Goal: Task Accomplishment & Management: Use online tool/utility

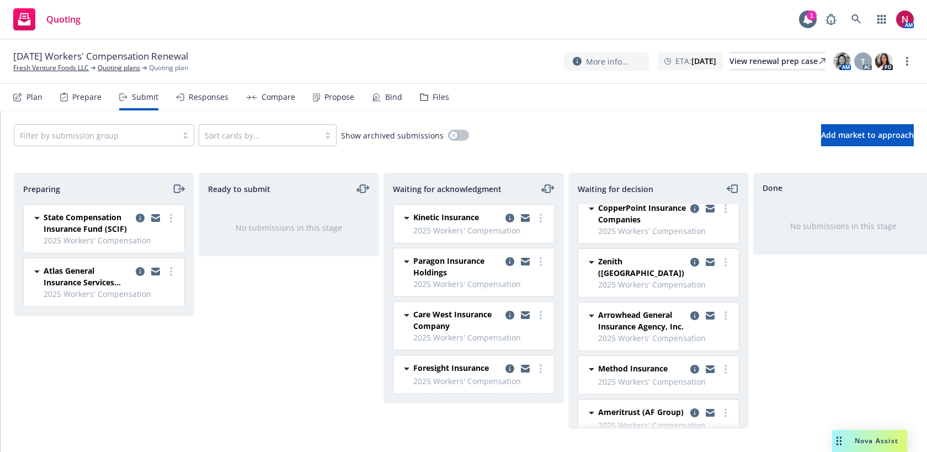
scroll to position [232, 0]
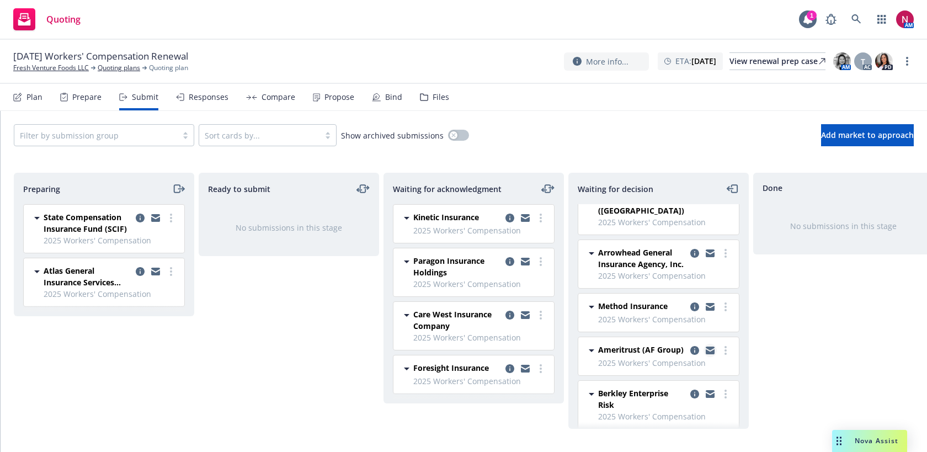
click at [709, 349] on icon "copy logging email" at bounding box center [710, 351] width 9 height 5
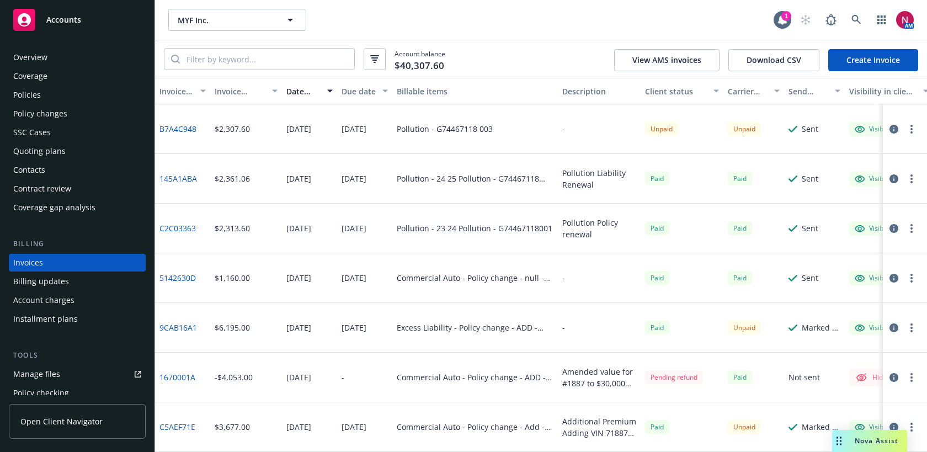
scroll to position [19, 0]
